Goal: Task Accomplishment & Management: Manage account settings

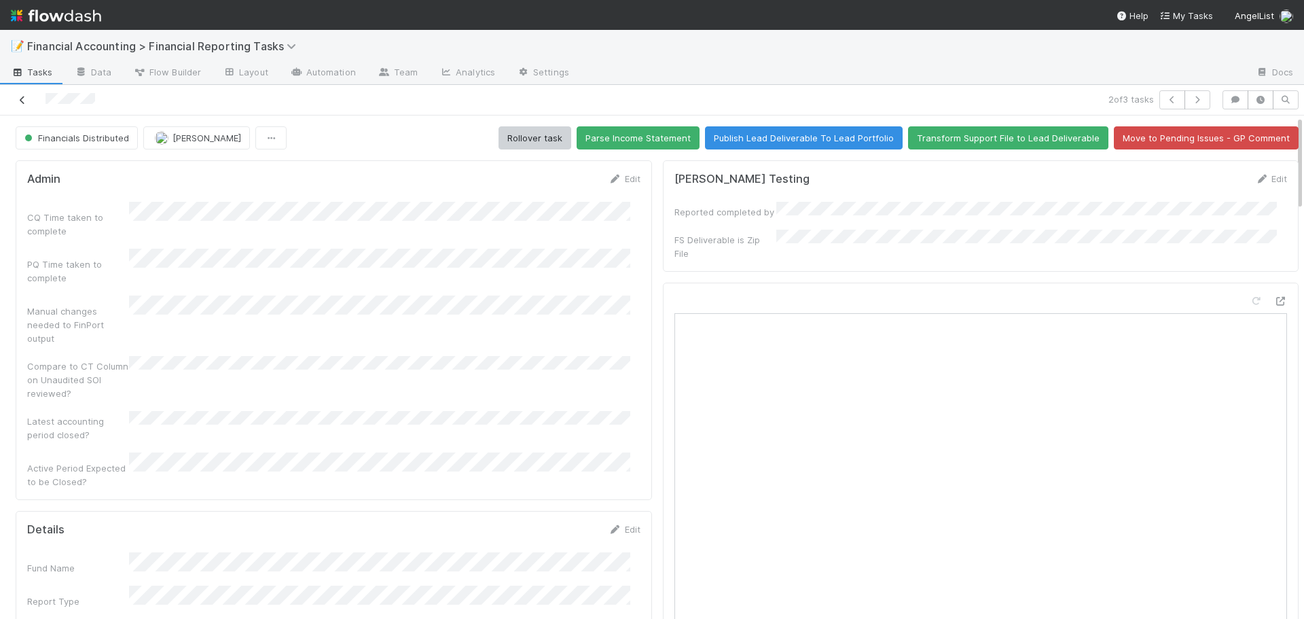
click at [21, 96] on icon at bounding box center [23, 100] width 14 height 9
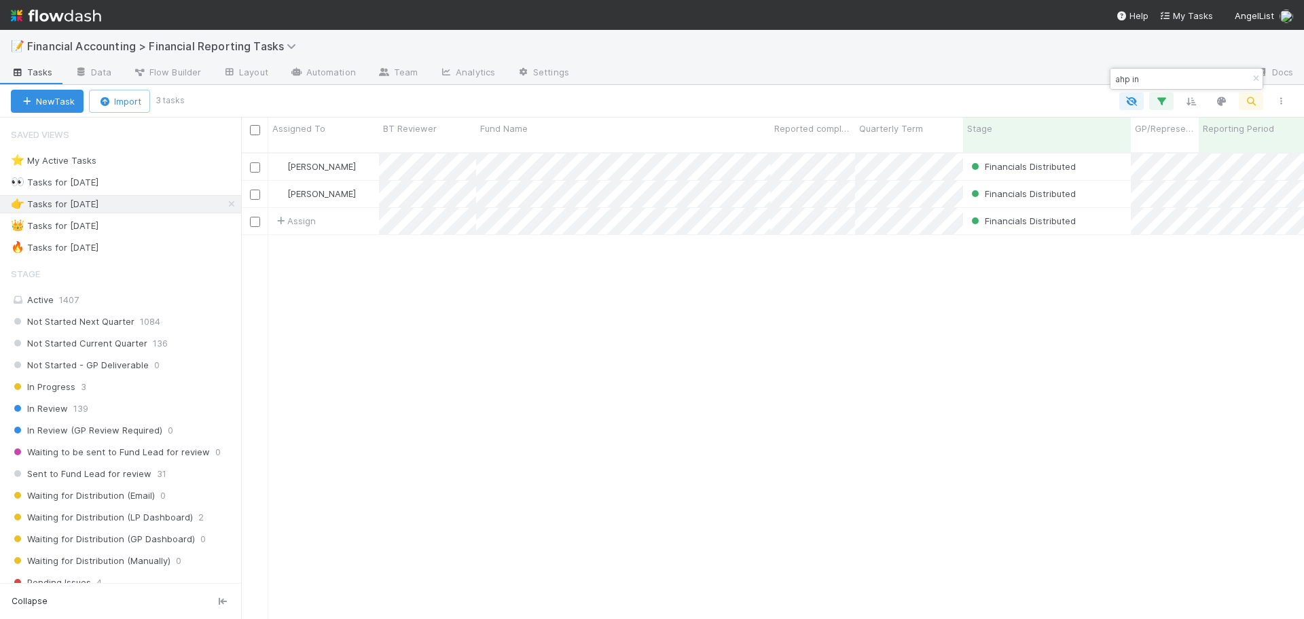
scroll to position [467, 1053]
click at [168, 246] on div "🔥 Tasks for 2025-06-30 873" at bounding box center [126, 247] width 230 height 17
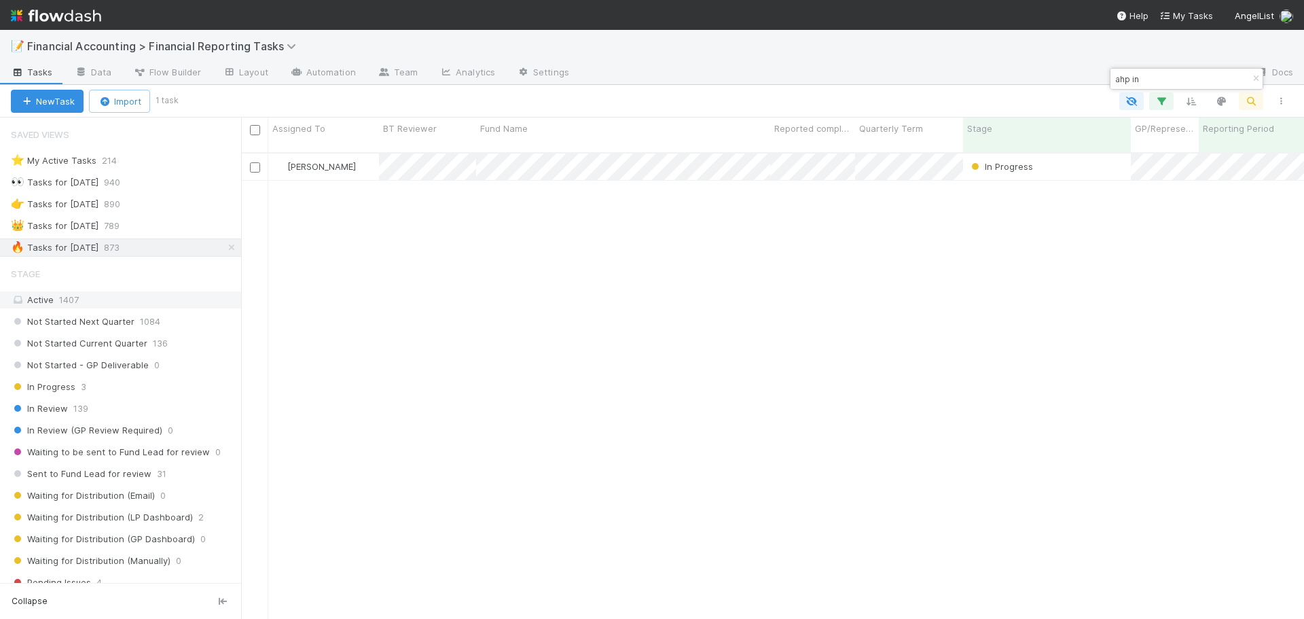
scroll to position [467, 1053]
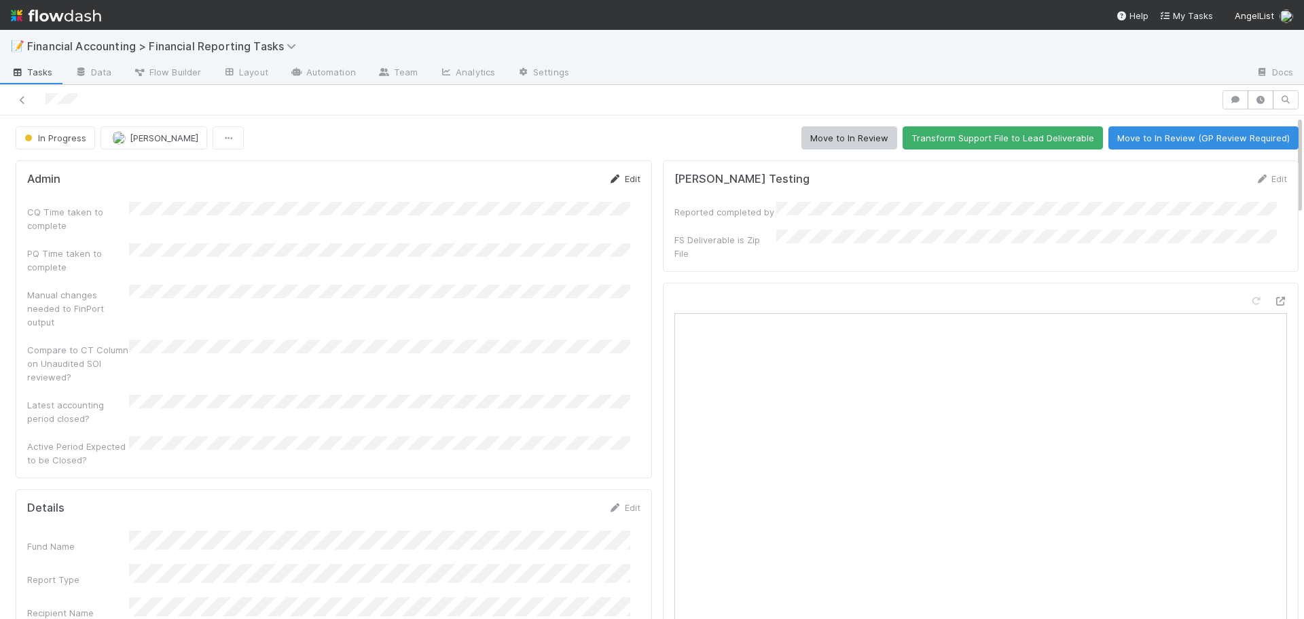
click at [618, 177] on link "Edit" at bounding box center [625, 178] width 32 height 11
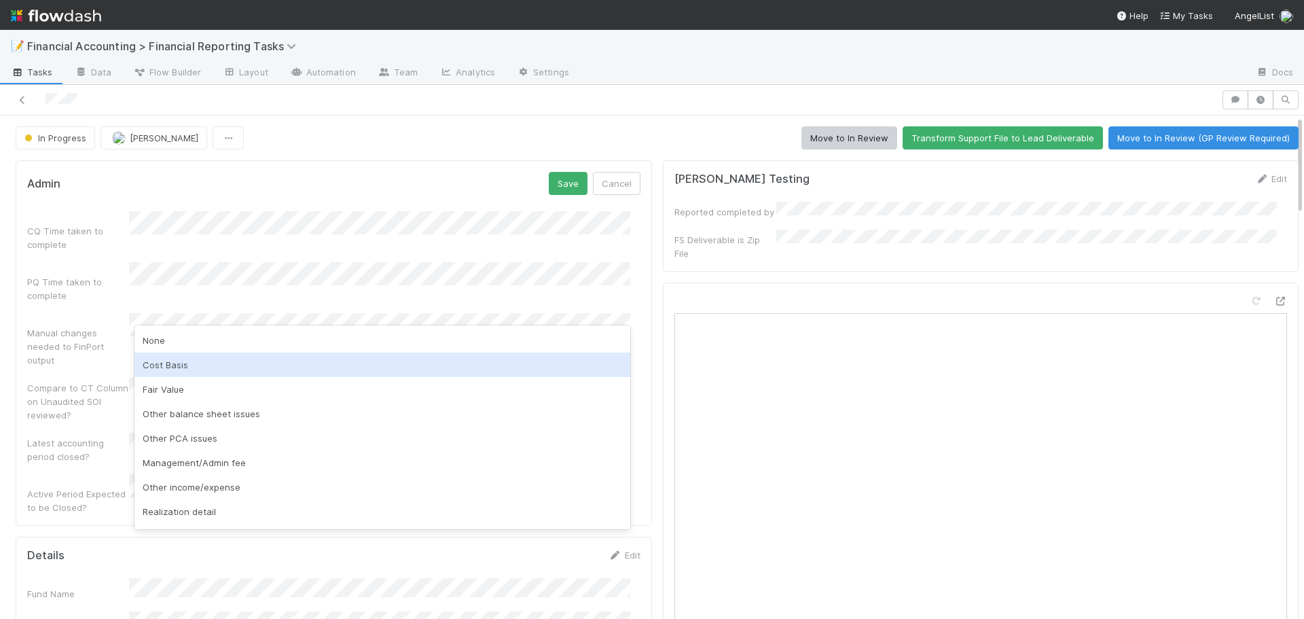
click at [174, 368] on div "Cost Basis" at bounding box center [382, 364] width 496 height 24
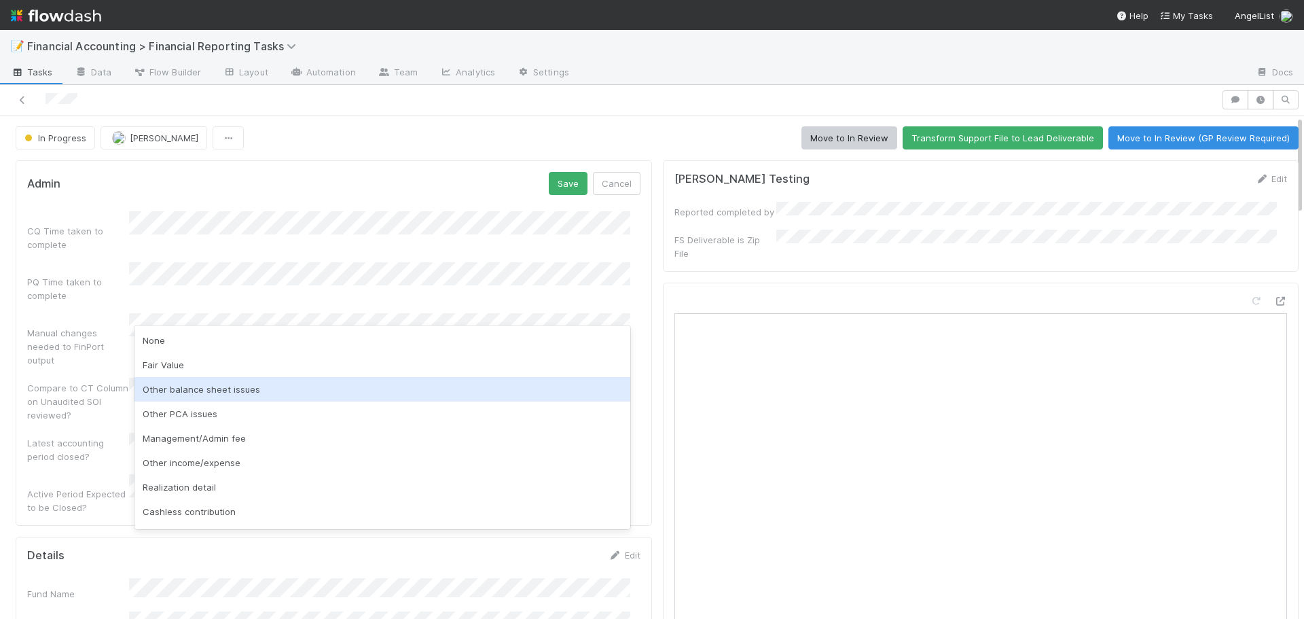
click at [208, 394] on div "Other balance sheet issues" at bounding box center [382, 389] width 496 height 24
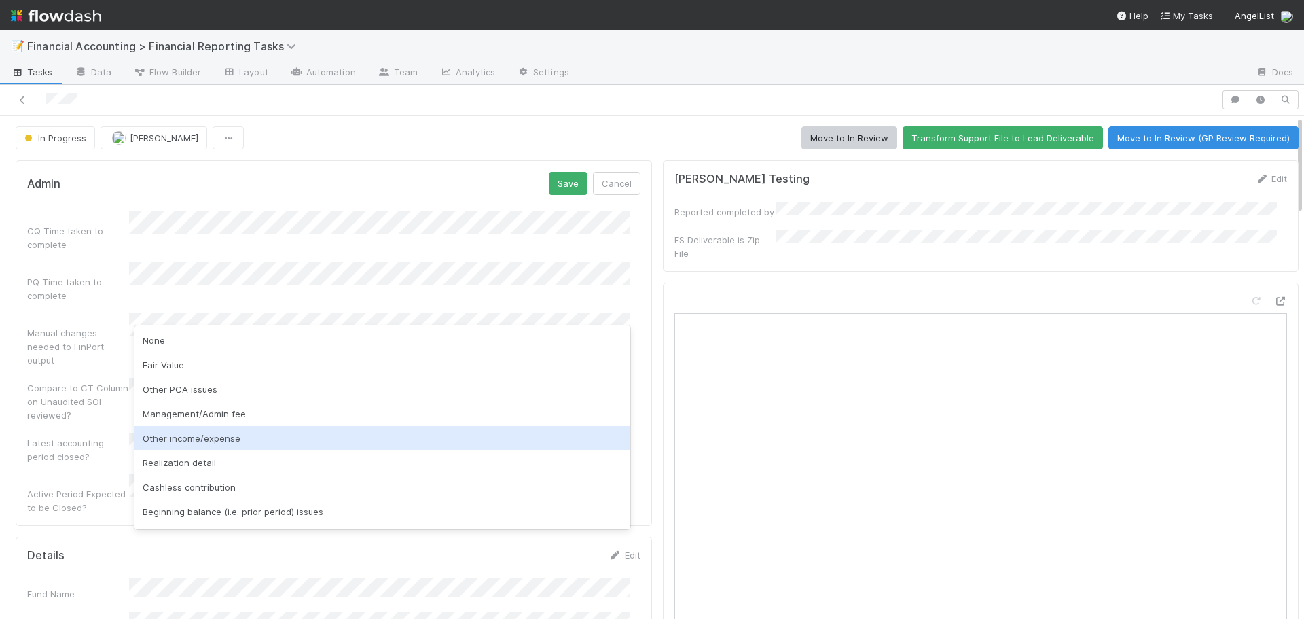
click at [274, 438] on div "Other income/expense" at bounding box center [382, 438] width 496 height 24
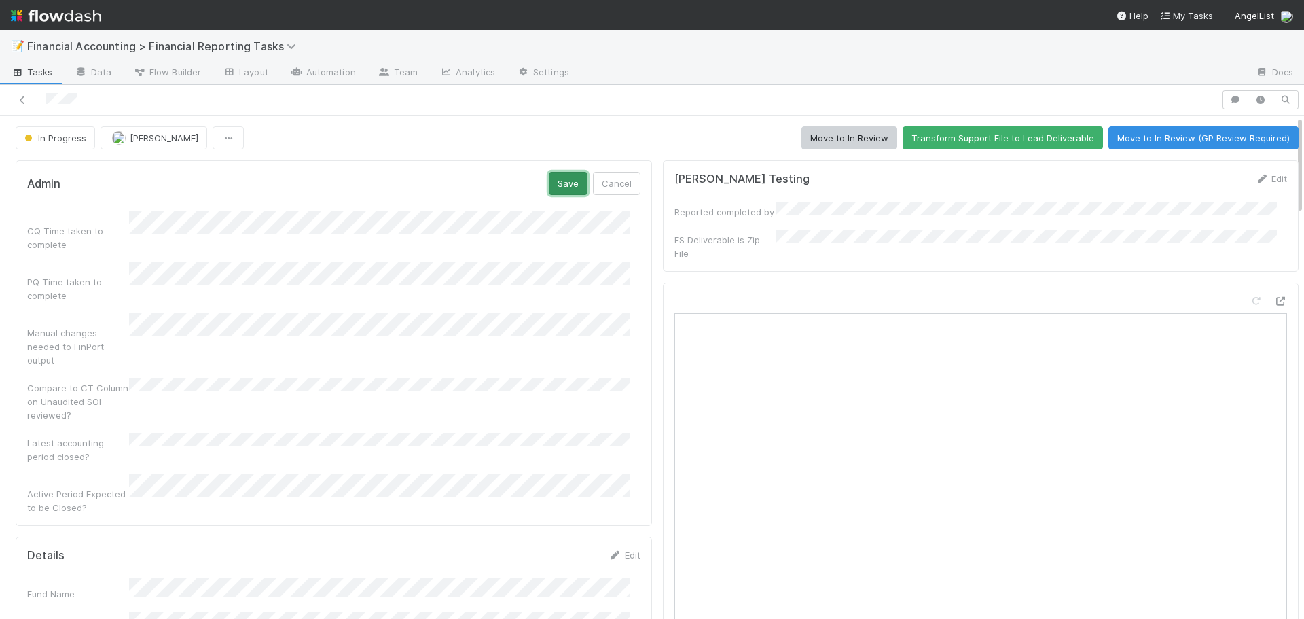
click at [551, 183] on button "Save" at bounding box center [568, 183] width 39 height 23
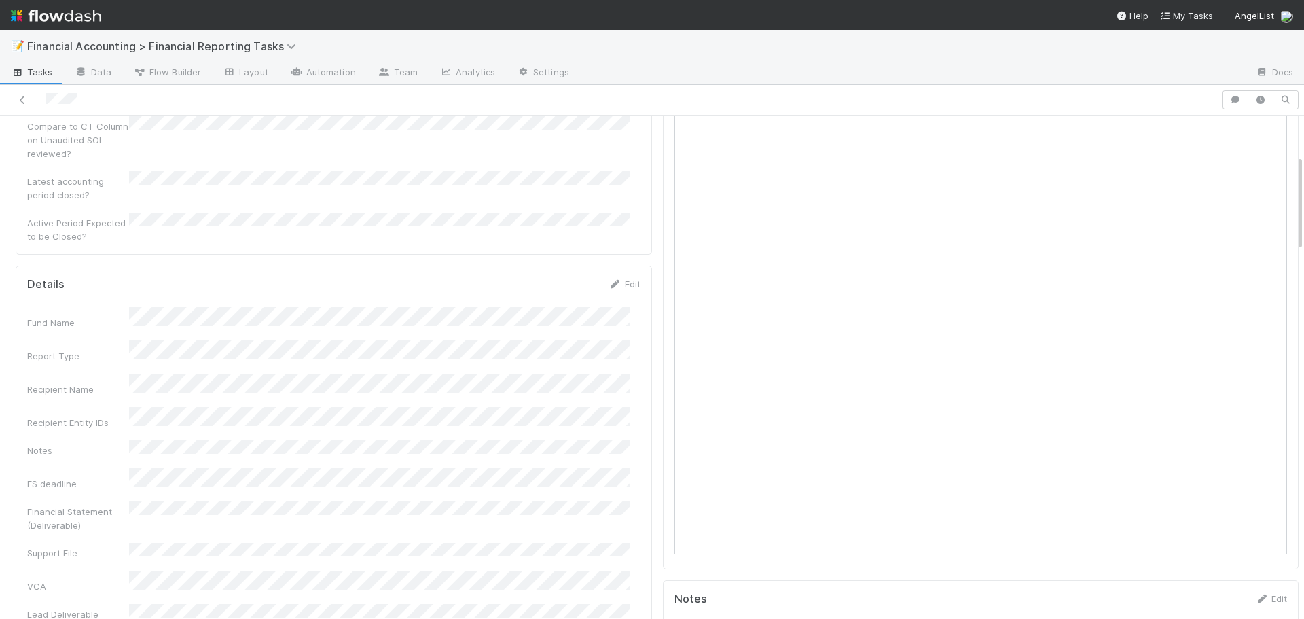
scroll to position [272, 0]
click at [617, 241] on link "Edit" at bounding box center [625, 246] width 32 height 11
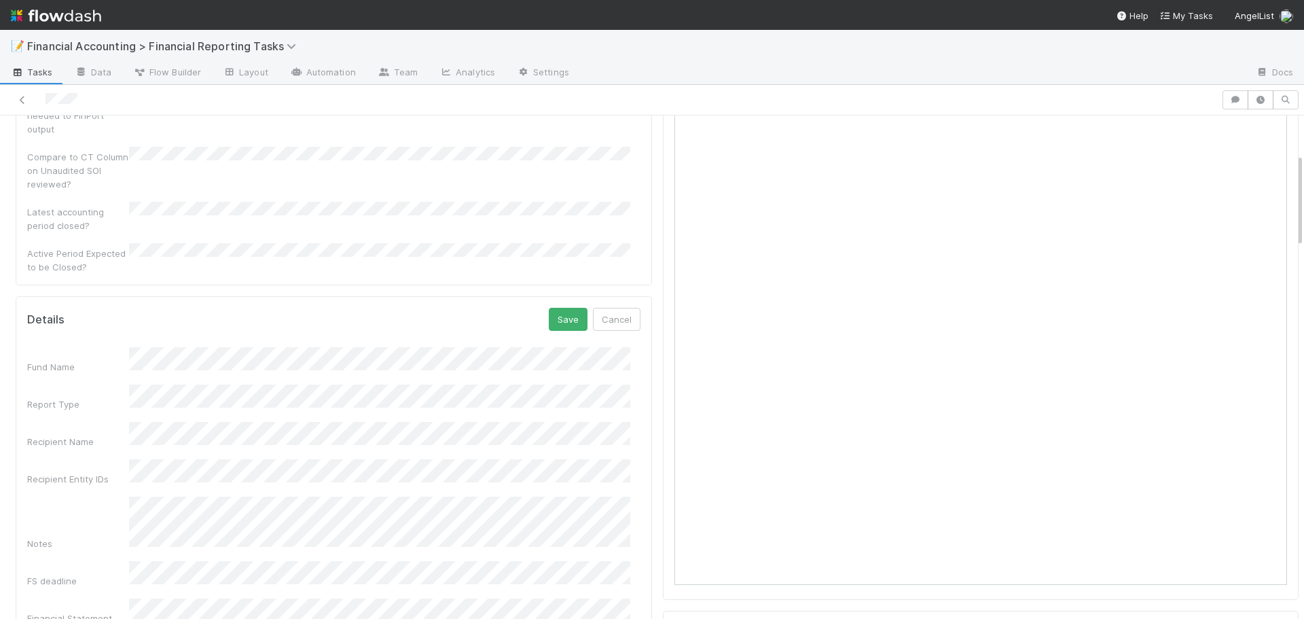
click at [504, 31] on div "📝 Financial Accounting > Financial Reporting Tasks" at bounding box center [652, 46] width 1304 height 33
click at [551, 308] on button "Save" at bounding box center [568, 319] width 39 height 23
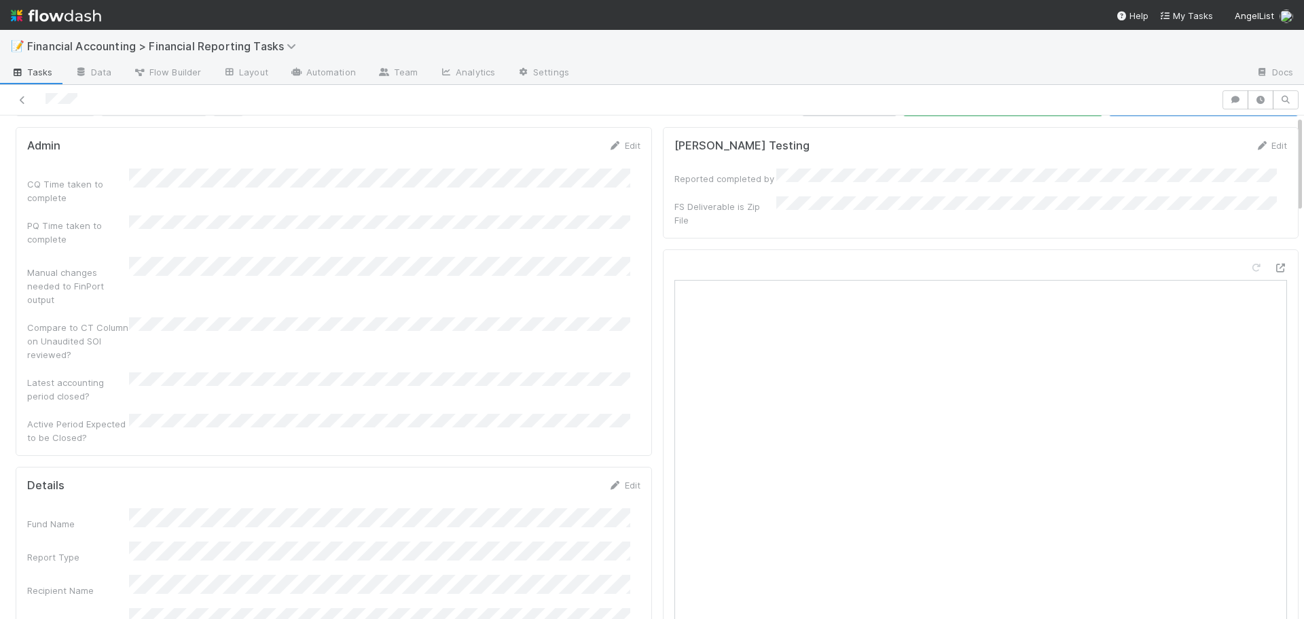
scroll to position [0, 0]
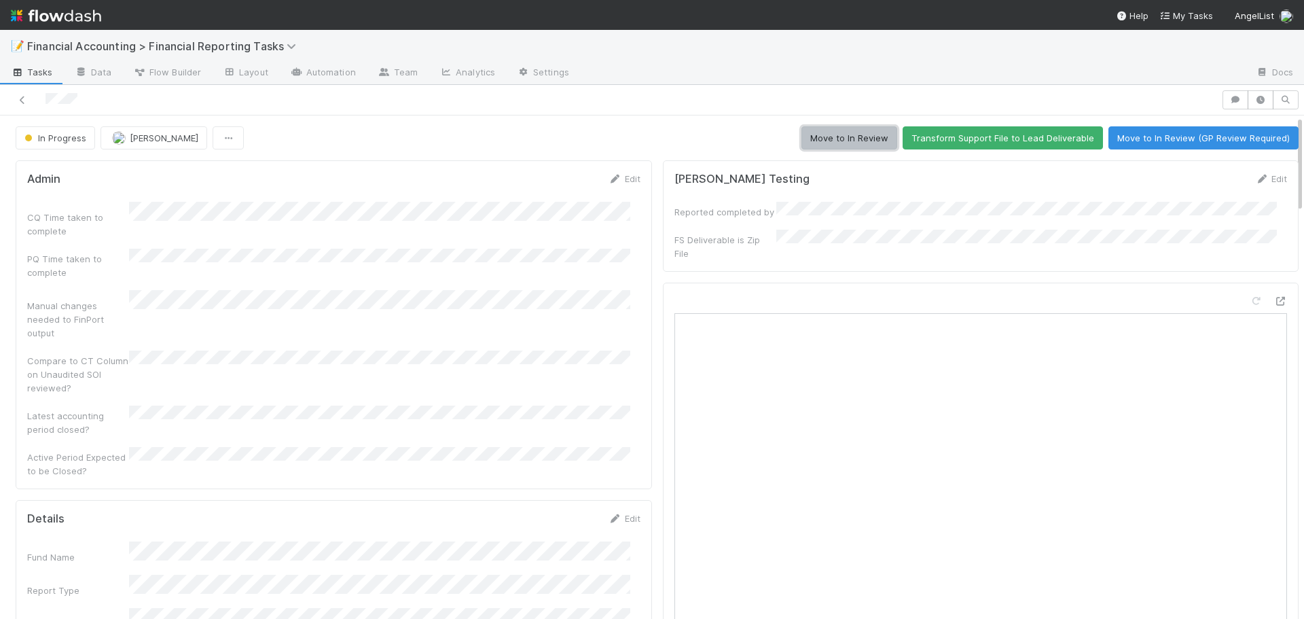
click at [814, 137] on button "Move to In Review" at bounding box center [849, 137] width 96 height 23
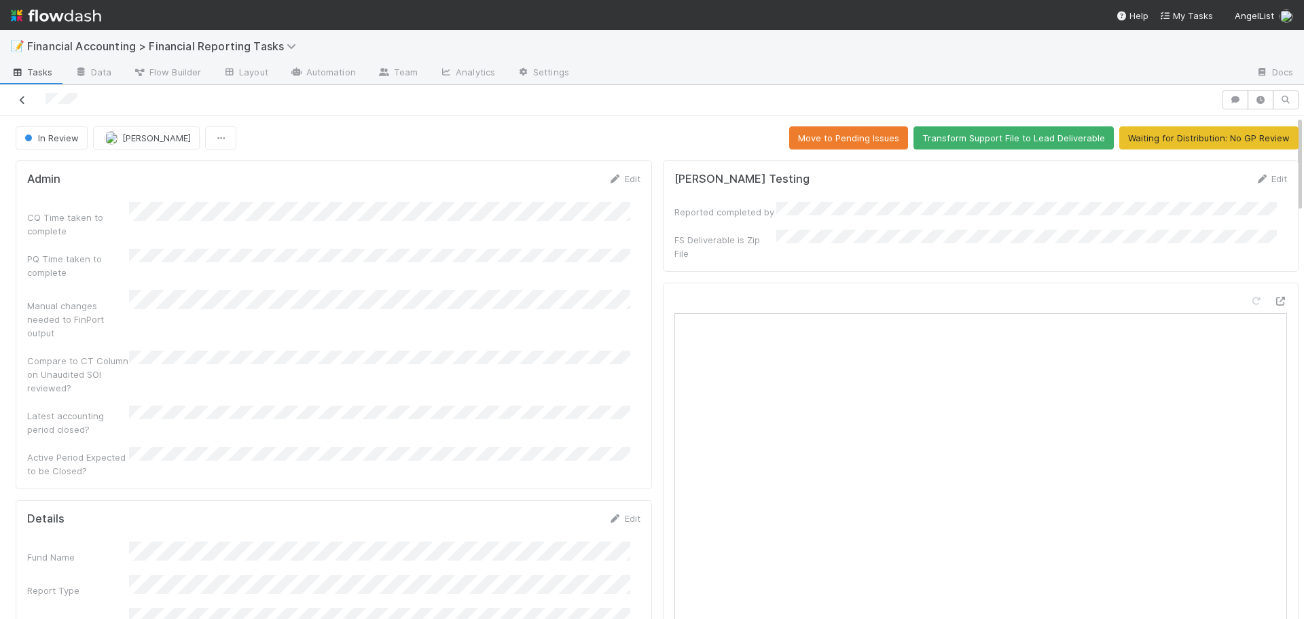
click at [18, 100] on icon at bounding box center [23, 100] width 14 height 9
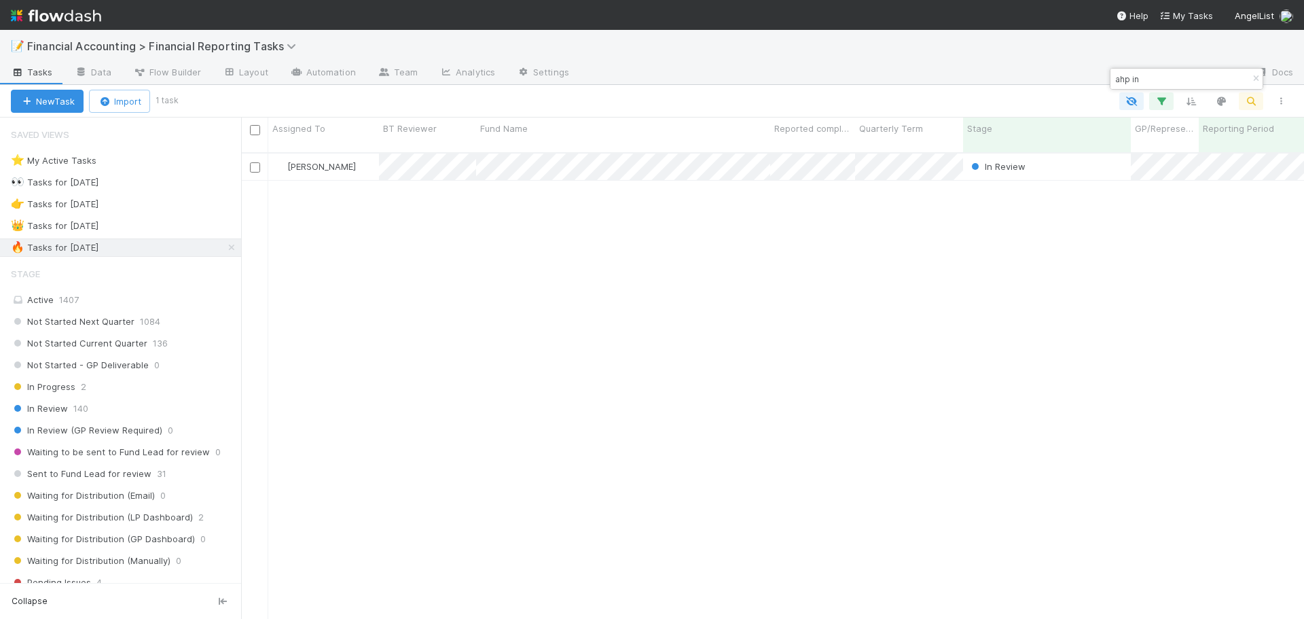
scroll to position [467, 1053]
click at [1253, 79] on icon "button" at bounding box center [1256, 79] width 14 height 8
click at [98, 306] on div "Active 1407" at bounding box center [124, 299] width 227 height 17
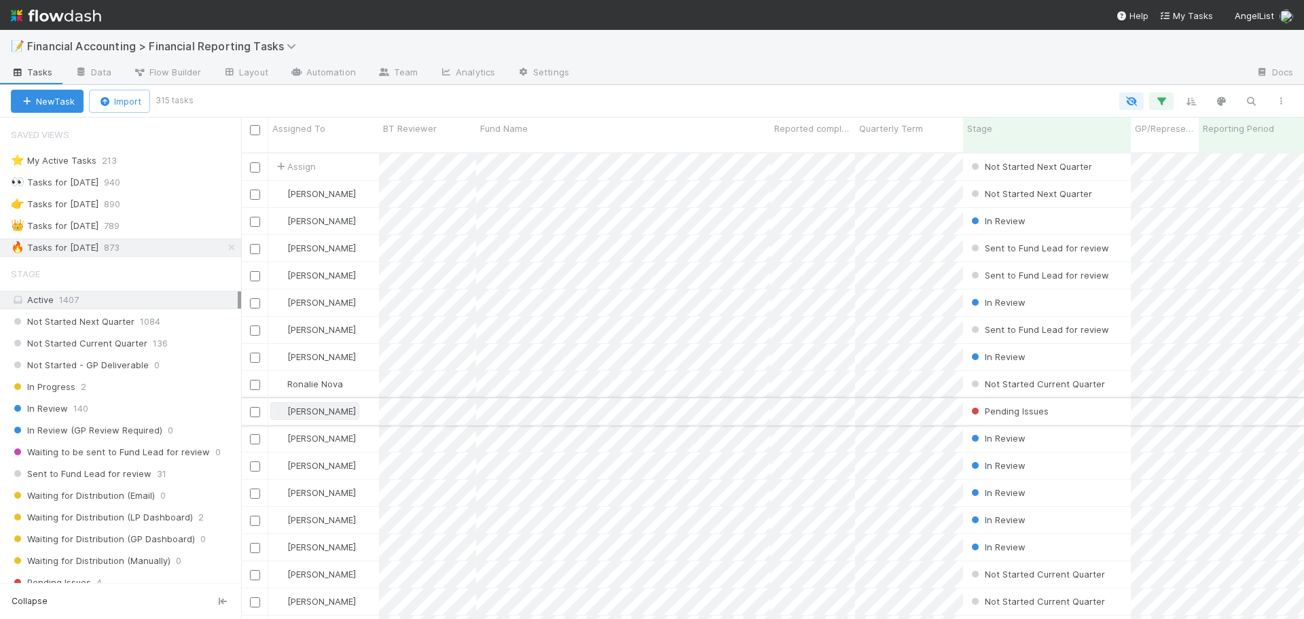
scroll to position [467, 1053]
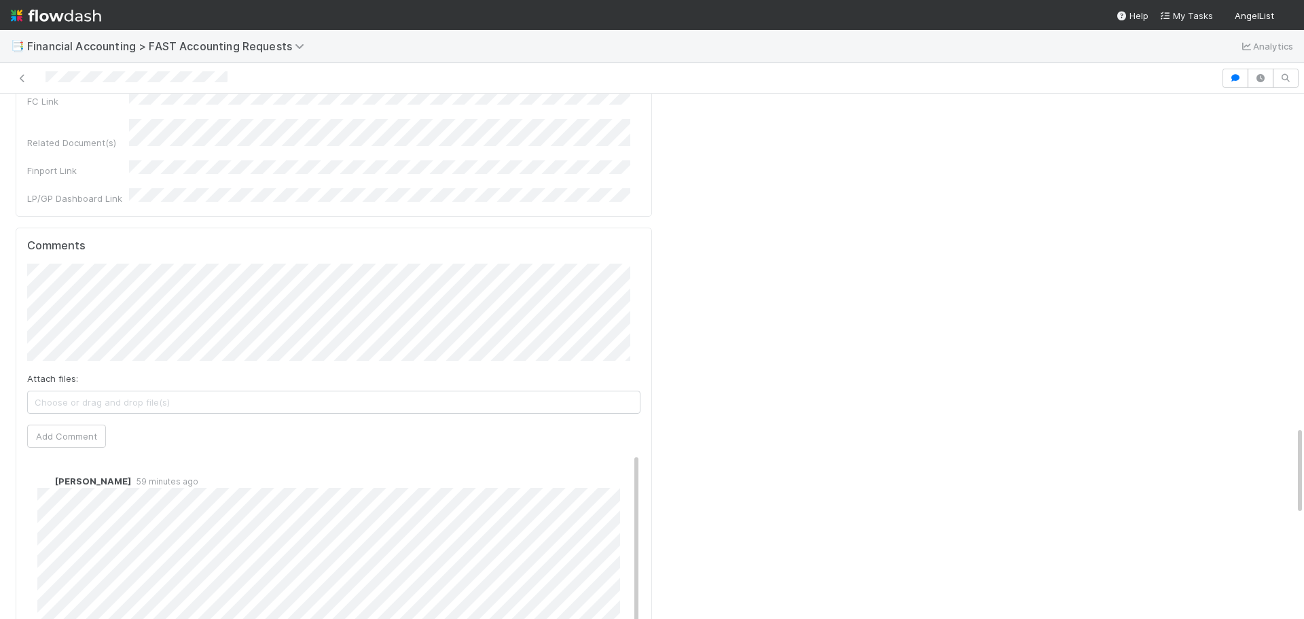
scroll to position [1902, 0]
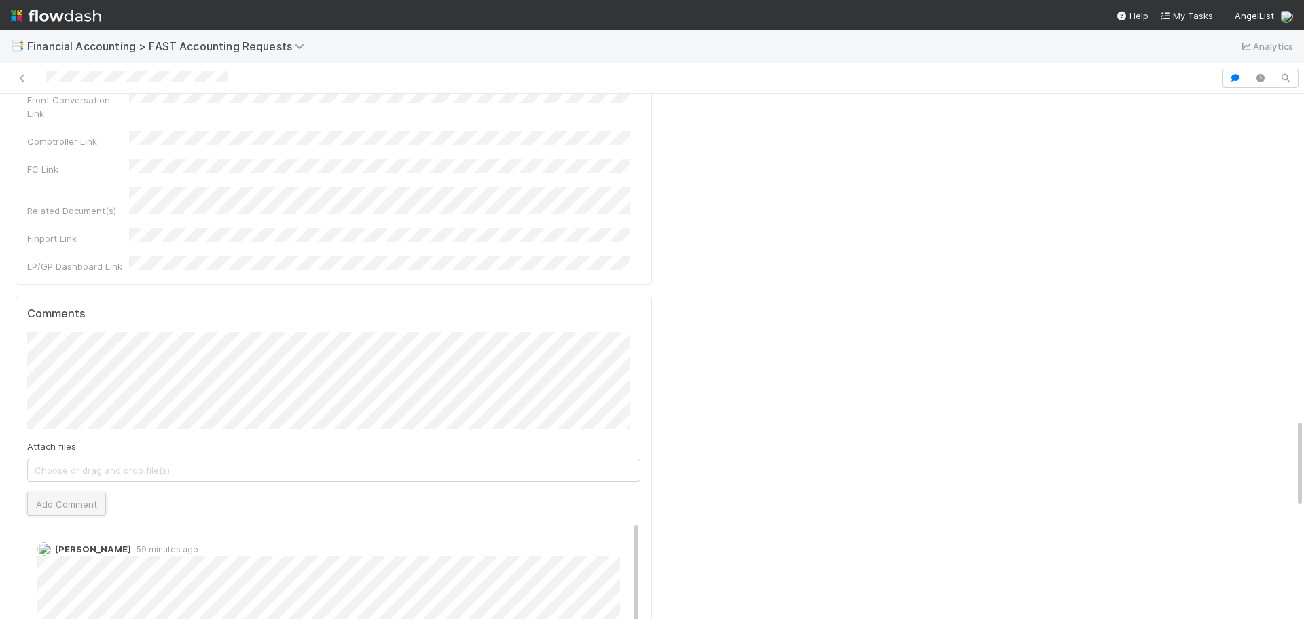
click at [73, 492] on button "Add Comment" at bounding box center [66, 503] width 79 height 23
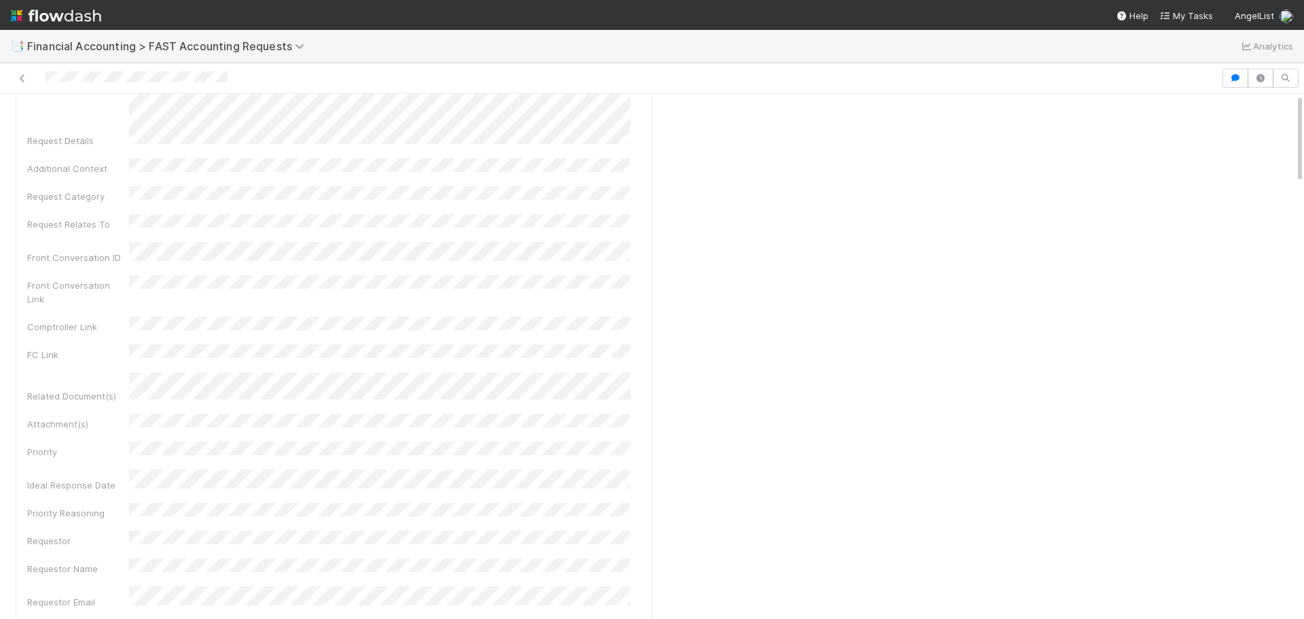
scroll to position [0, 0]
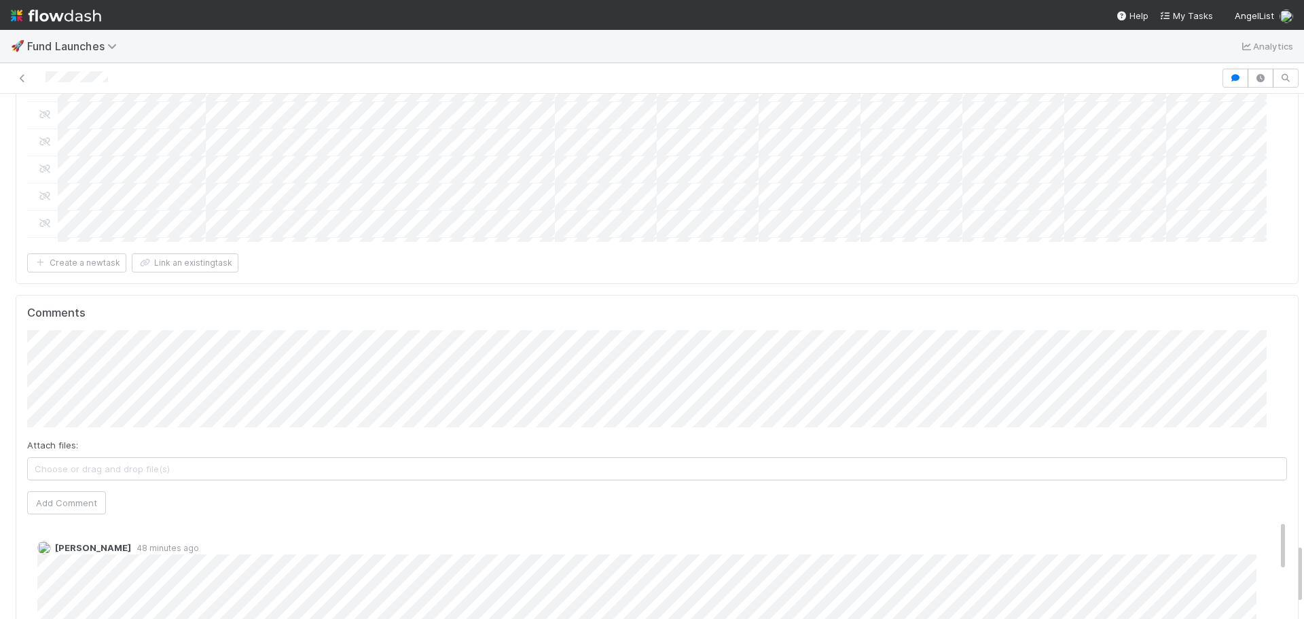
scroll to position [3924, 0]
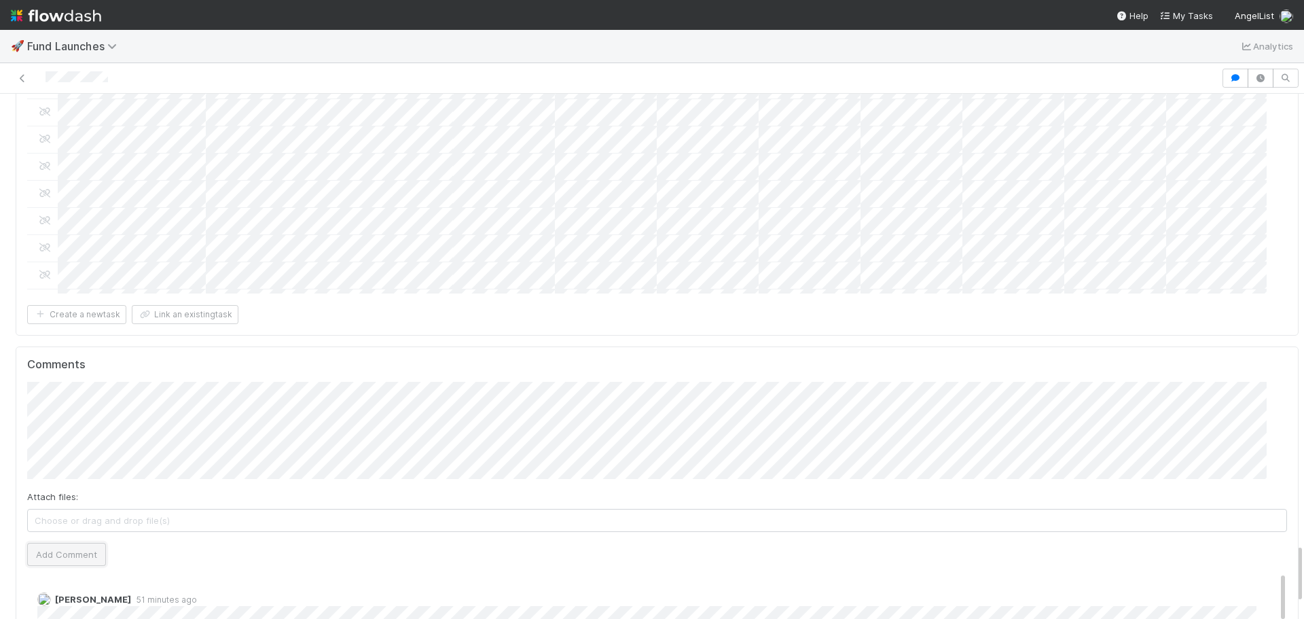
click at [61, 543] on button "Add Comment" at bounding box center [66, 554] width 79 height 23
